Goal: Task Accomplishment & Management: Manage account settings

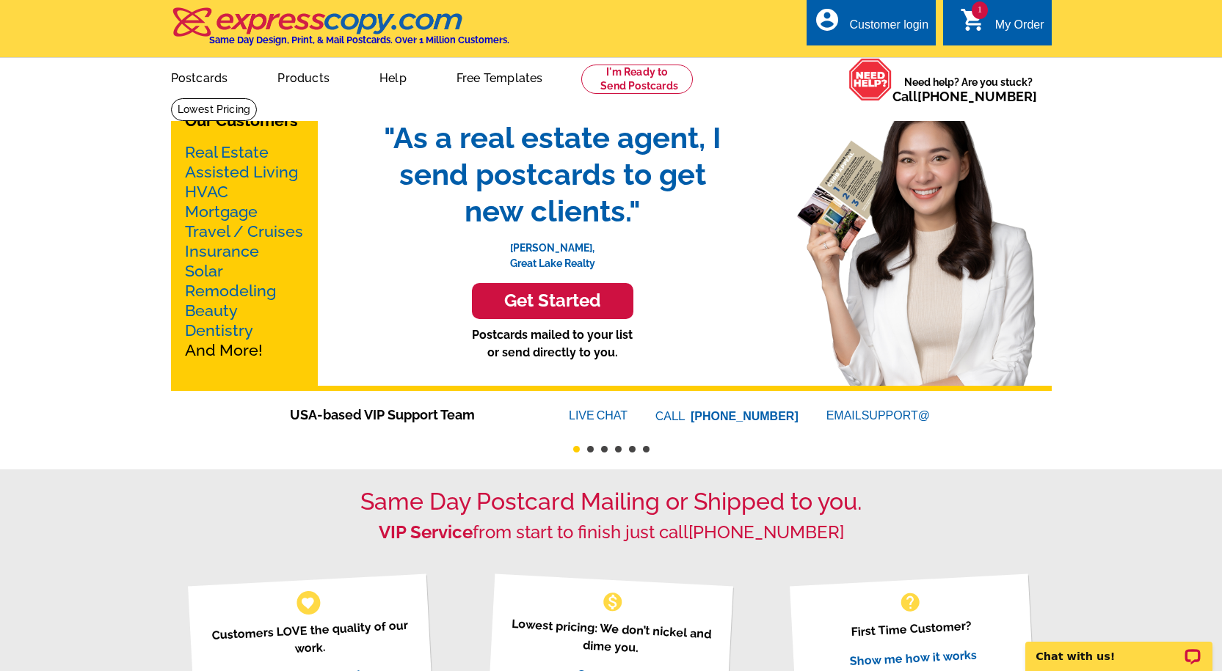
click at [969, 12] on icon "shopping_cart" at bounding box center [973, 20] width 26 height 26
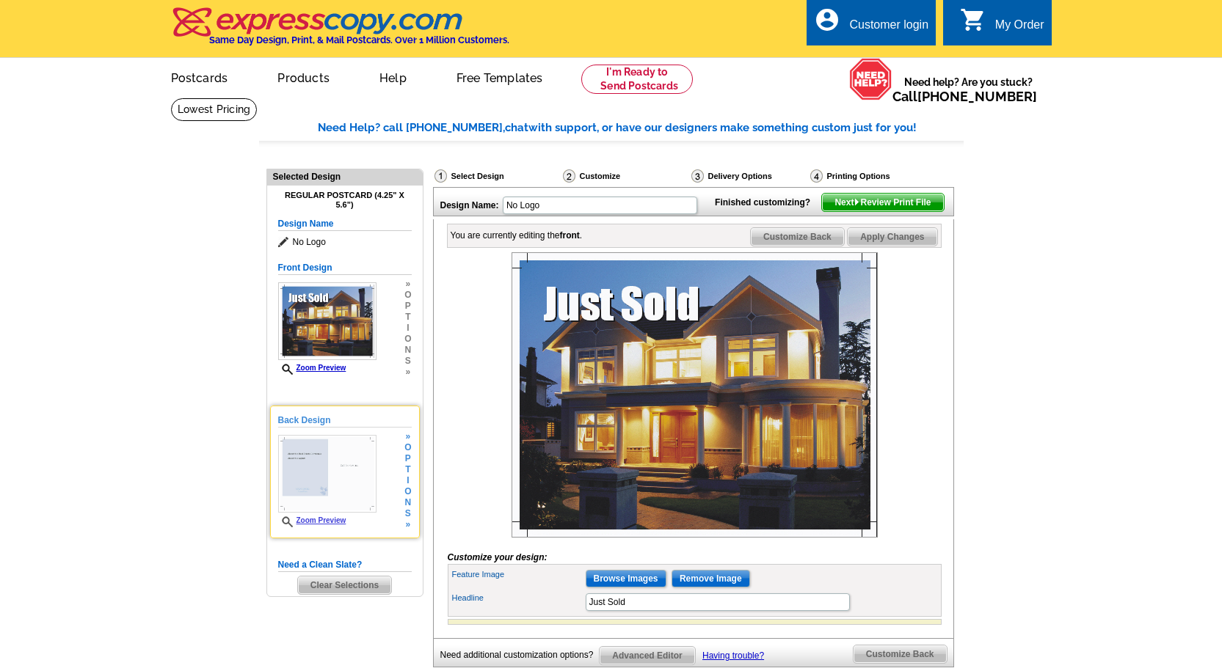
click at [349, 443] on img at bounding box center [327, 474] width 98 height 78
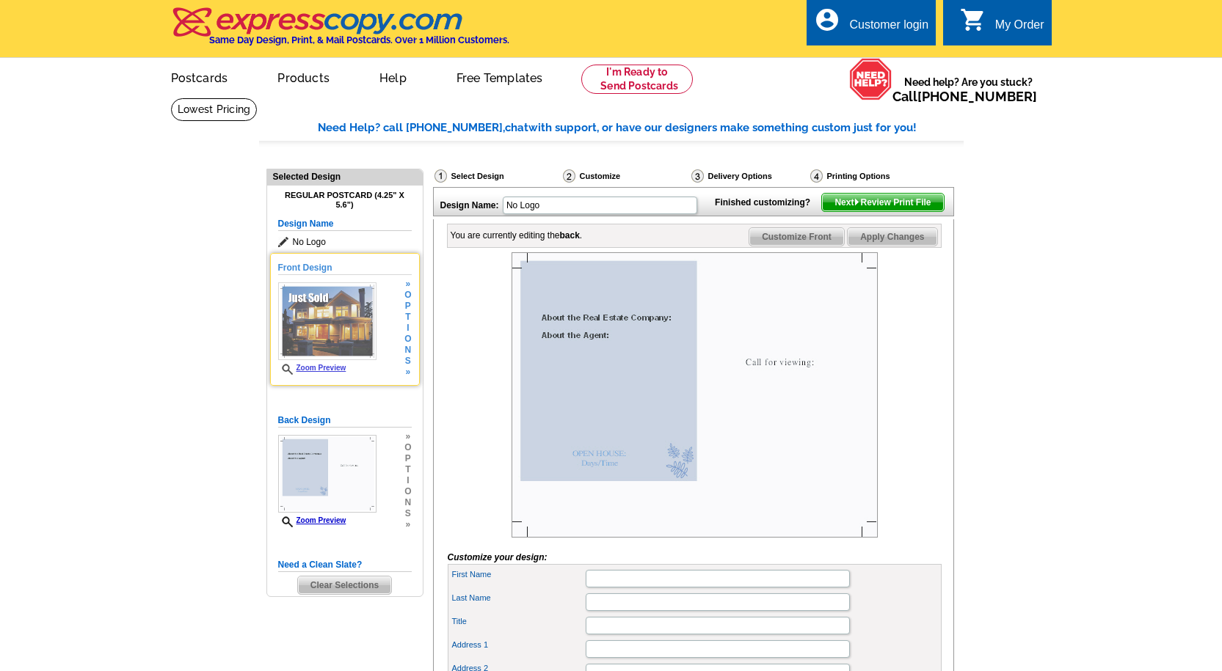
click at [407, 354] on span "n" at bounding box center [407, 350] width 7 height 11
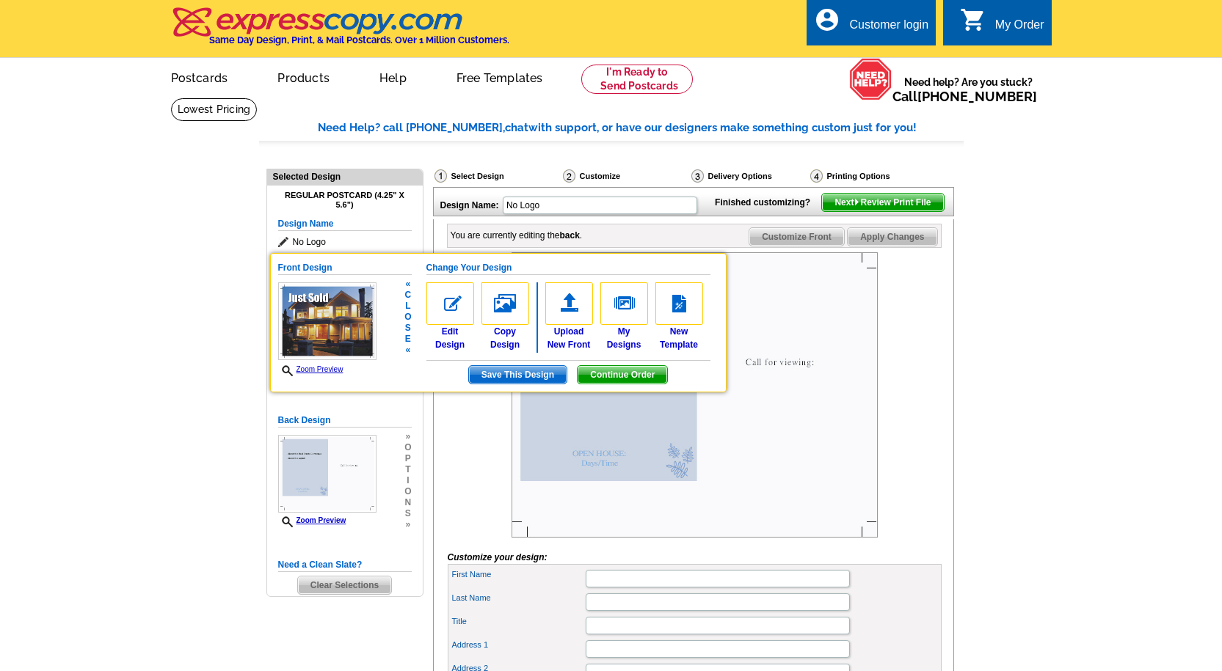
click at [314, 368] on link "Zoom Preview" at bounding box center [310, 369] width 65 height 8
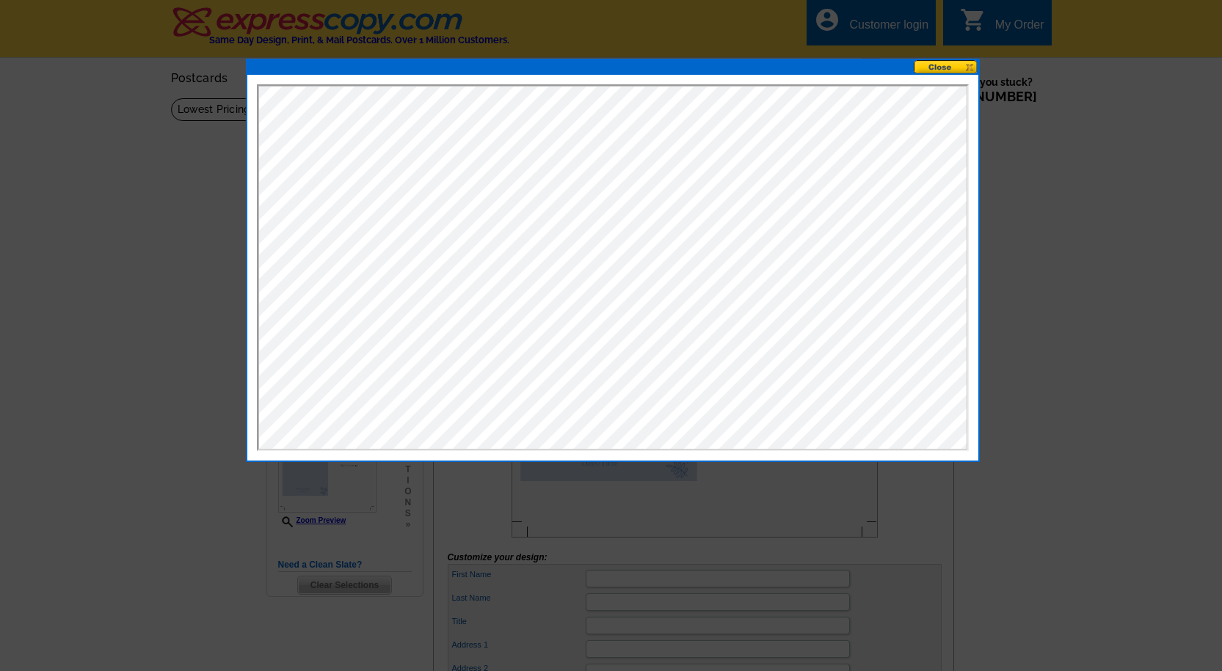
click at [972, 70] on button at bounding box center [946, 67] width 65 height 14
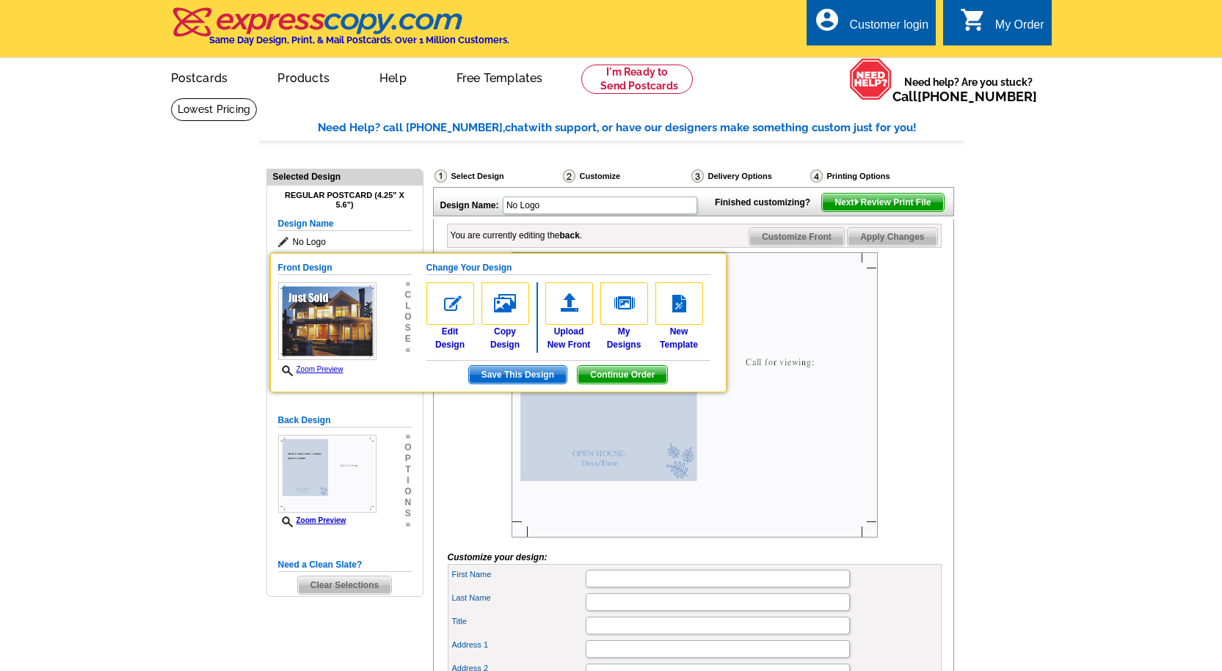
click at [888, 22] on div "Customer login" at bounding box center [888, 28] width 79 height 21
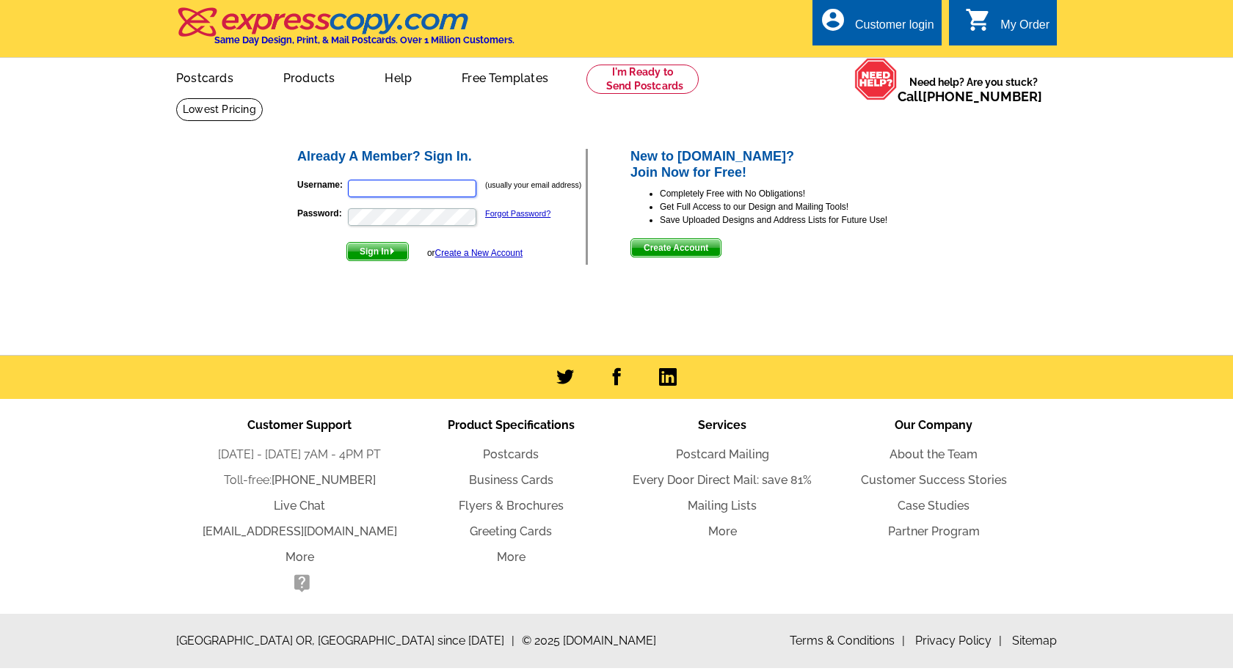
click at [448, 187] on input "Username:" at bounding box center [412, 189] width 128 height 18
type input "prb13@roadrunner.com"
click at [379, 251] on span "Sign In" at bounding box center [377, 252] width 61 height 18
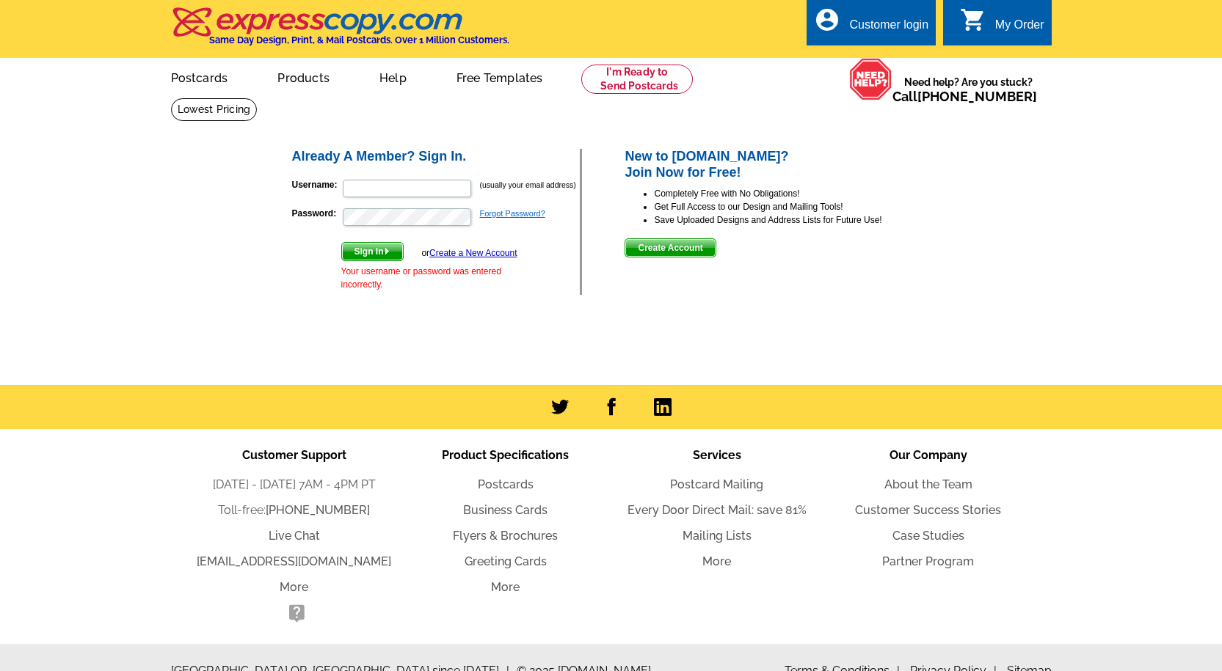
click at [520, 214] on link "Forgot Password?" at bounding box center [512, 213] width 65 height 9
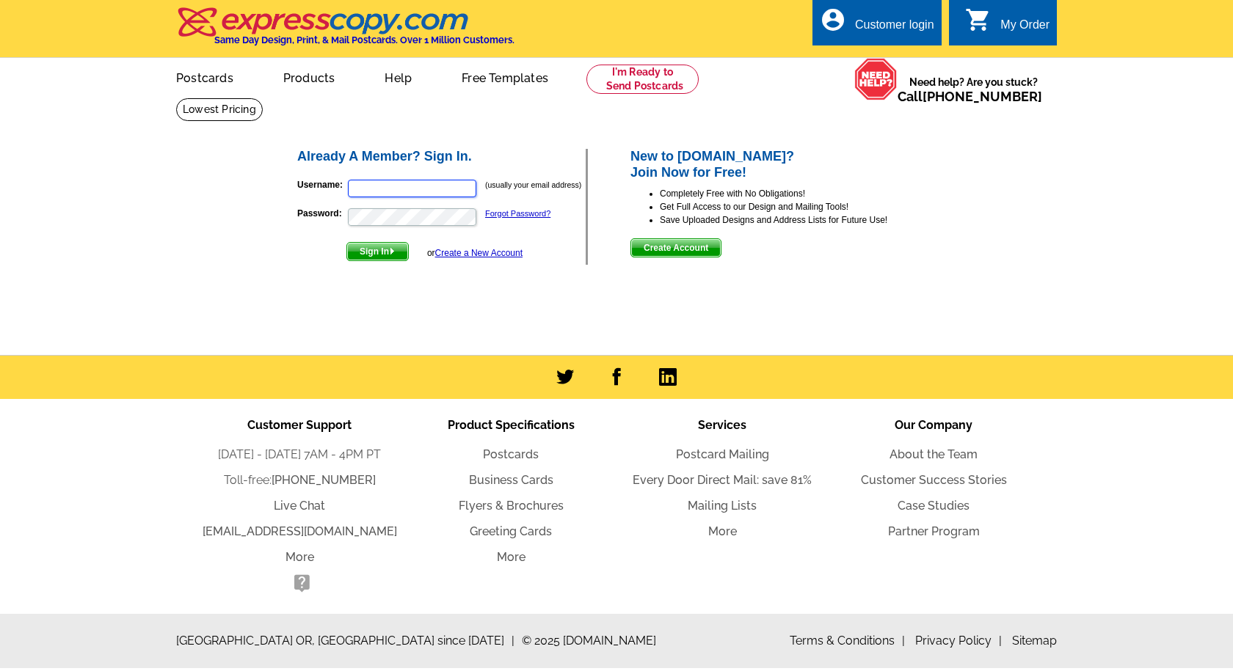
click at [357, 191] on input "Username:" at bounding box center [412, 189] width 128 height 18
type input "[EMAIL_ADDRESS][DOMAIN_NAME]"
drag, startPoint x: 448, startPoint y: 194, endPoint x: 169, endPoint y: 194, distance: 279.6
click at [169, 194] on main "Already A Member? Sign In. Username: prb13@roadrunner.com (usually your email a…" at bounding box center [616, 227] width 1233 height 258
click at [188, 80] on link "Postcards" at bounding box center [204, 76] width 103 height 34
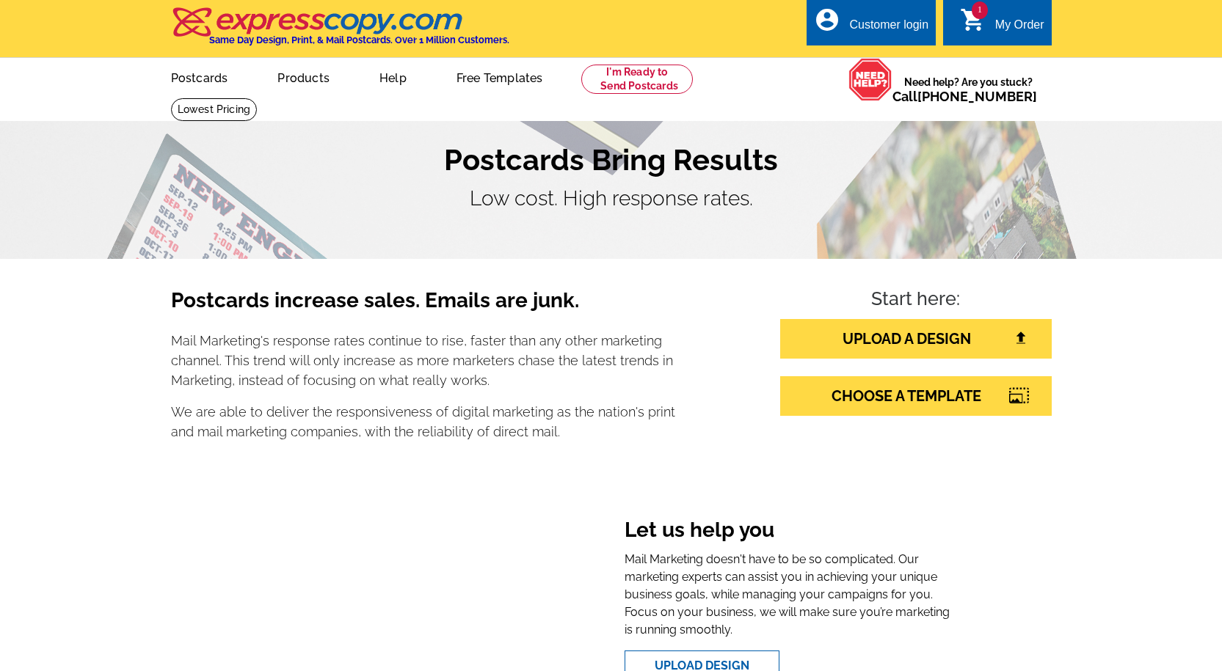
click at [868, 24] on div "Customer login" at bounding box center [888, 28] width 79 height 21
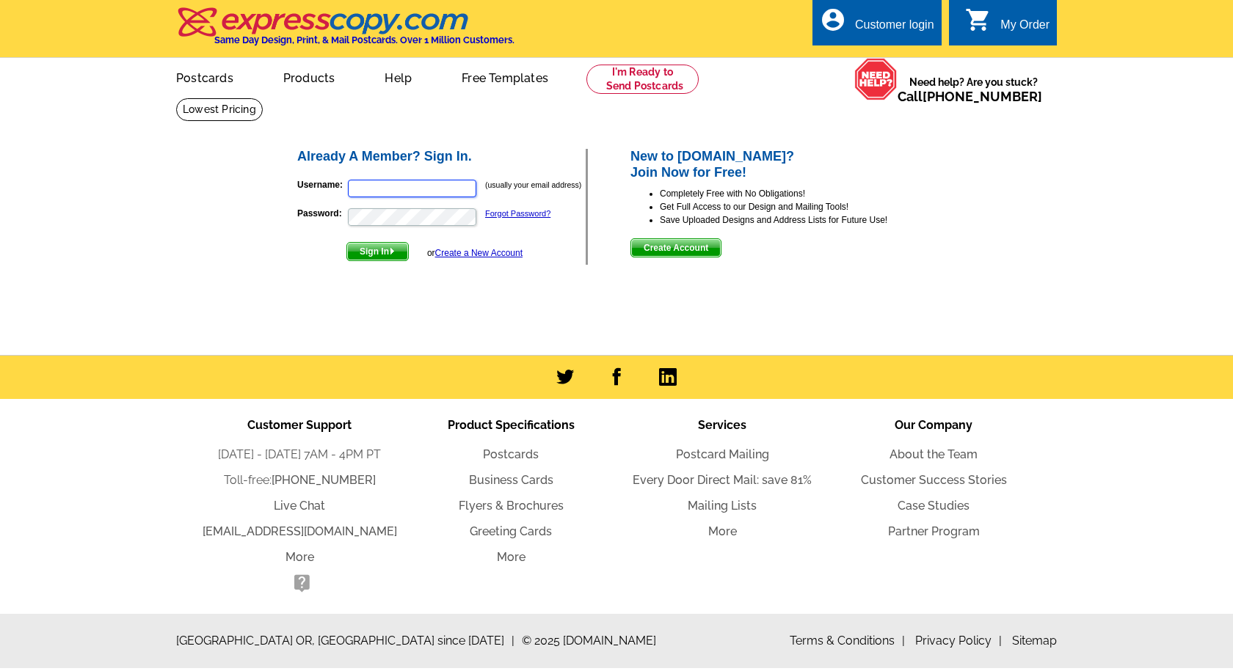
click at [442, 181] on input "Username:" at bounding box center [412, 189] width 128 height 18
click at [451, 188] on input "Username:" at bounding box center [412, 189] width 128 height 18
type input "[EMAIL_ADDRESS][DOMAIN_NAME]"
click at [387, 249] on span "Sign In" at bounding box center [377, 252] width 61 height 18
